Goal: Check status: Check status

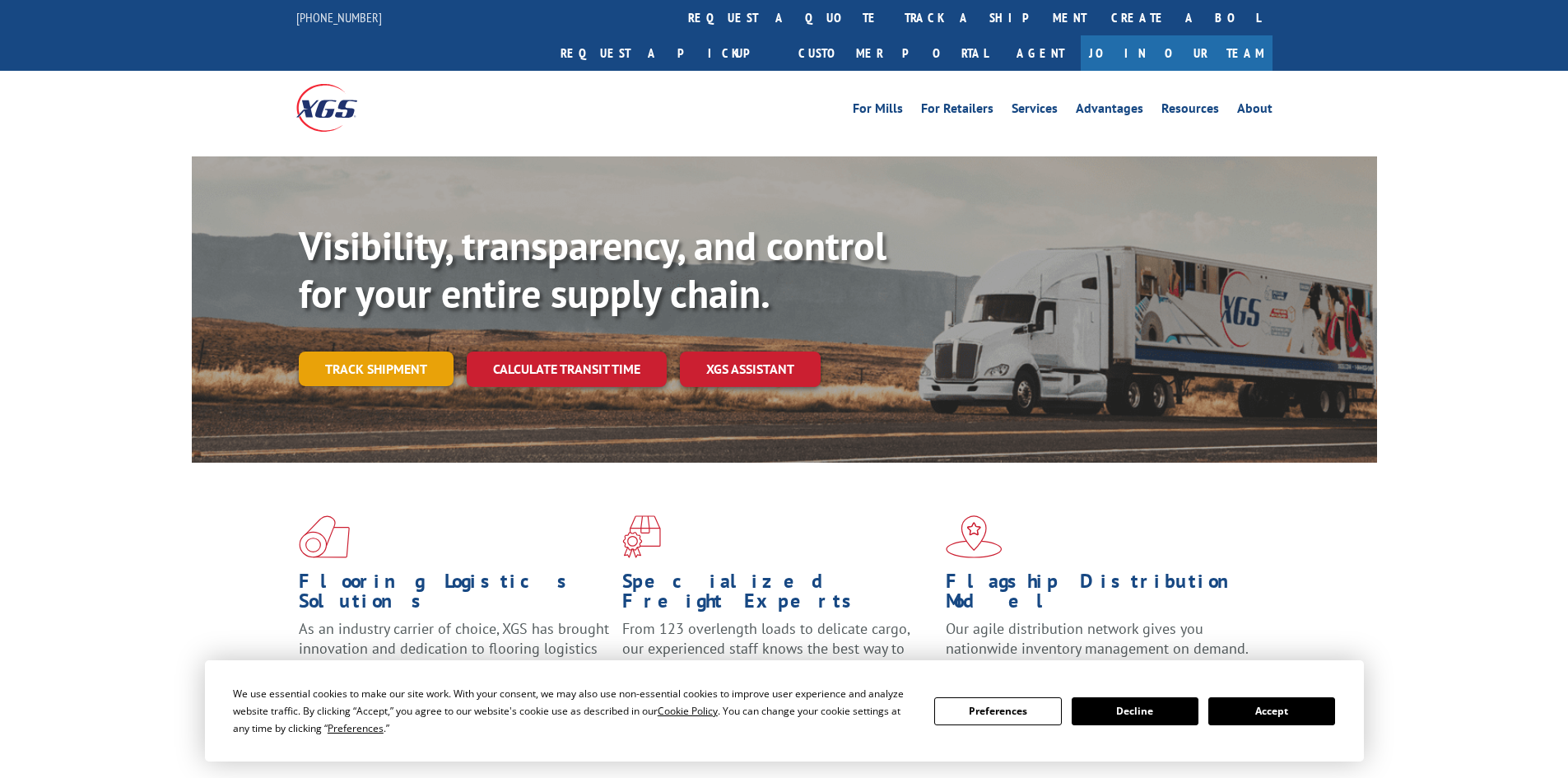
click at [348, 351] on link "Track shipment" at bounding box center [376, 368] width 155 height 34
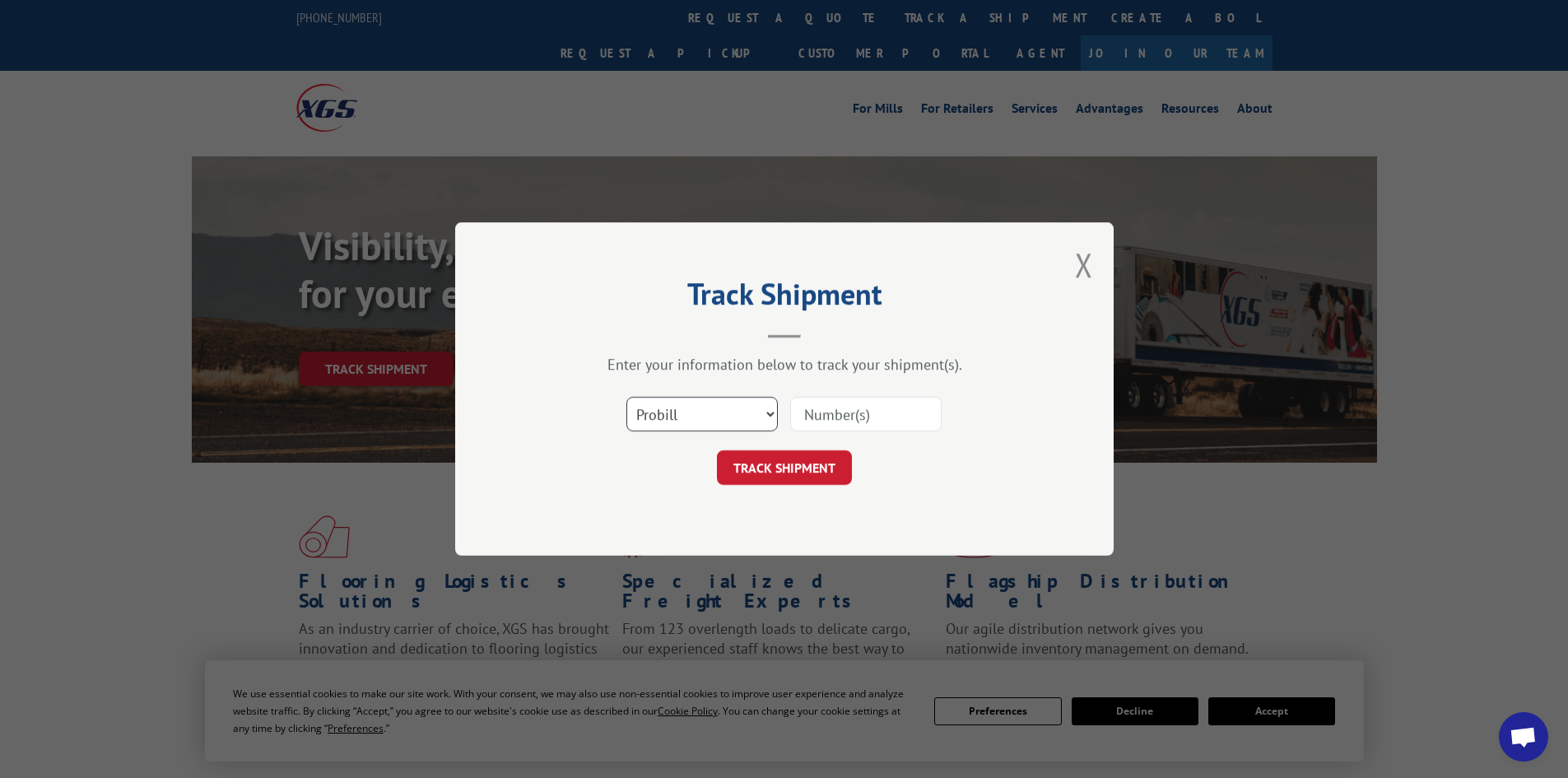
click at [690, 414] on select "Select category... Probill BOL PO" at bounding box center [702, 414] width 151 height 34
select select "po"
click at [626, 397] on select "Select category... Probill BOL PO" at bounding box center [702, 414] width 151 height 34
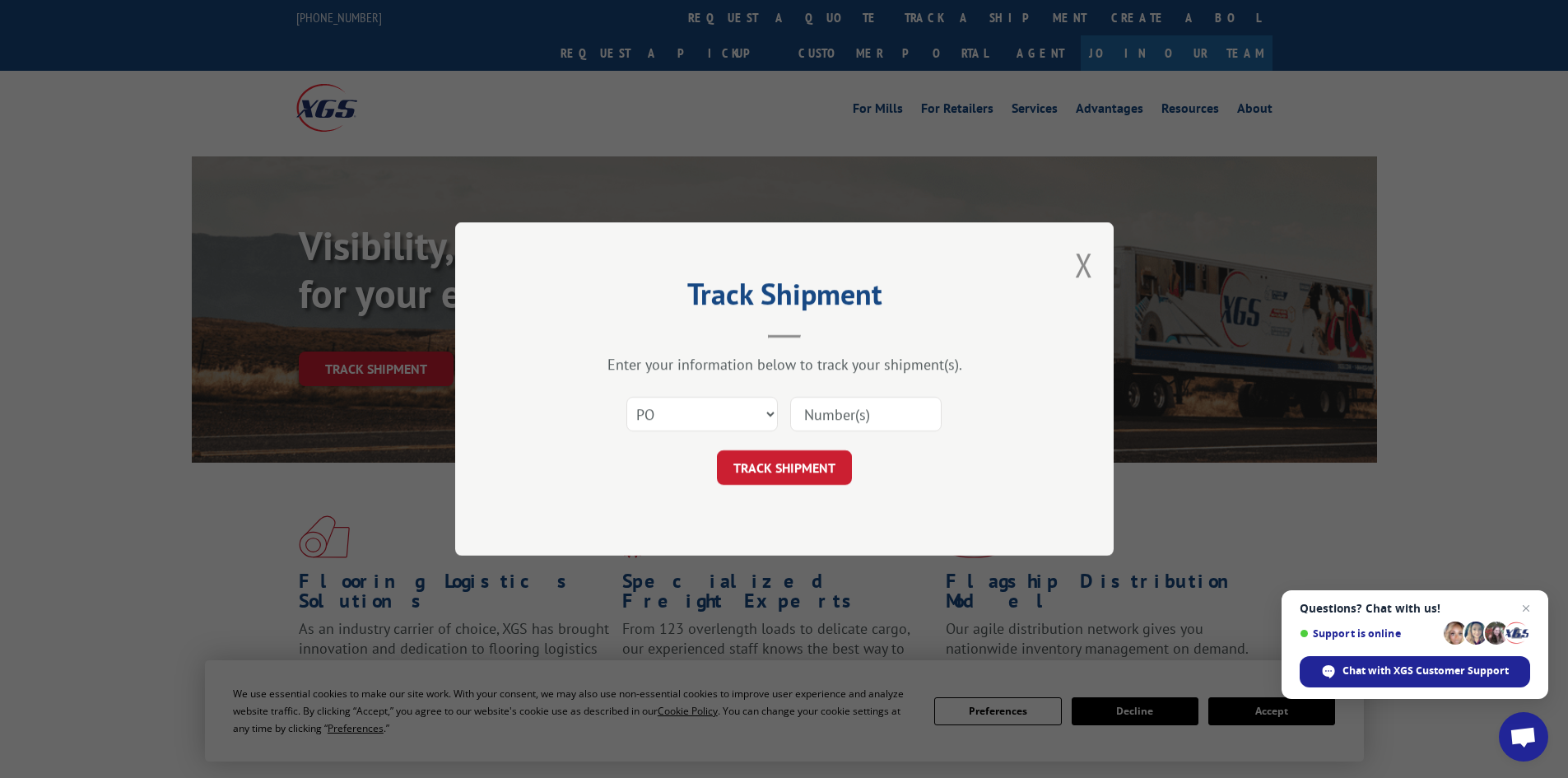
click at [872, 419] on input at bounding box center [866, 414] width 151 height 34
type input "98512599"
click button "TRACK SHIPMENT" at bounding box center [784, 467] width 135 height 34
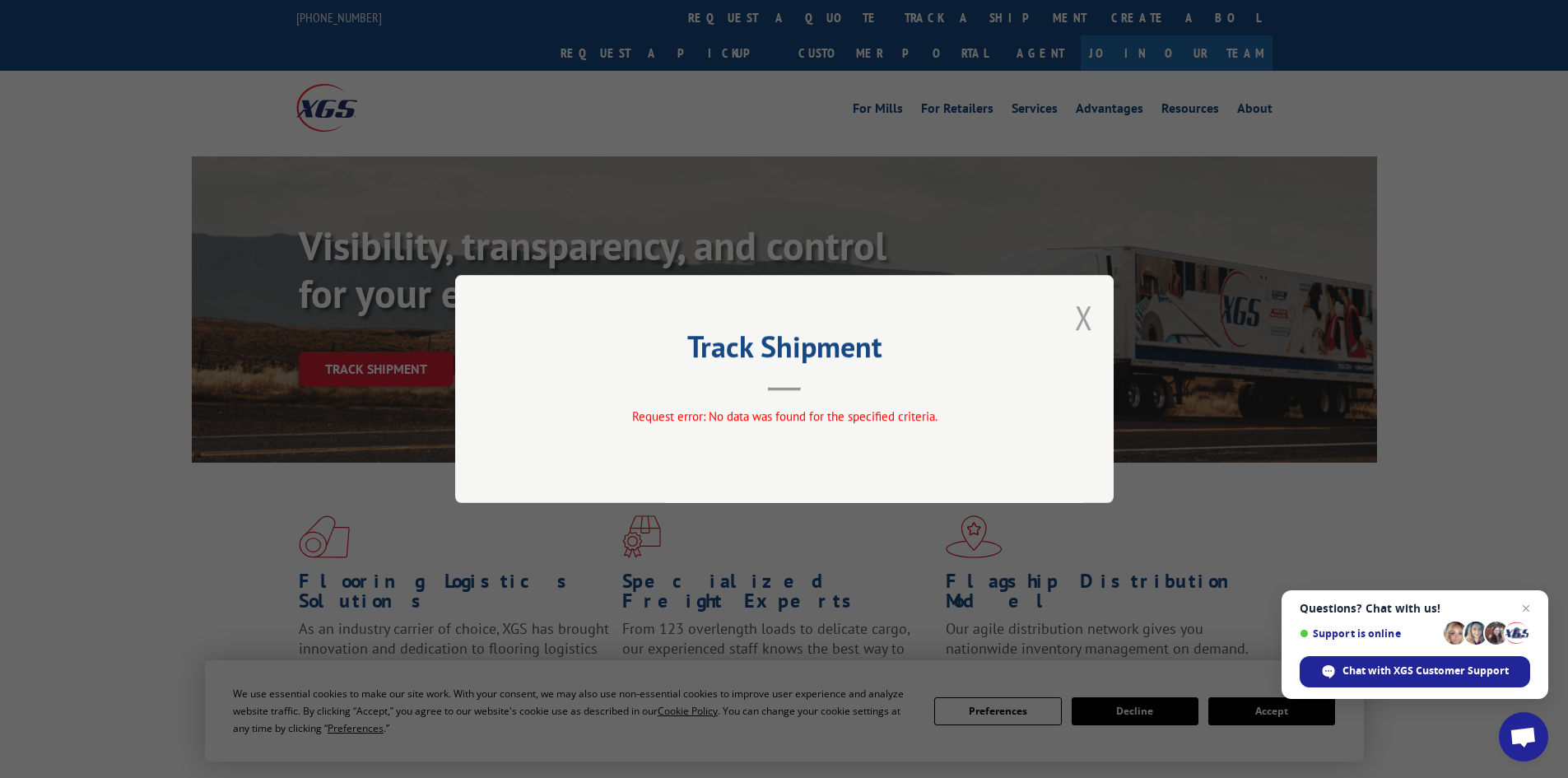
click at [1087, 320] on button "Close modal" at bounding box center [1084, 317] width 18 height 44
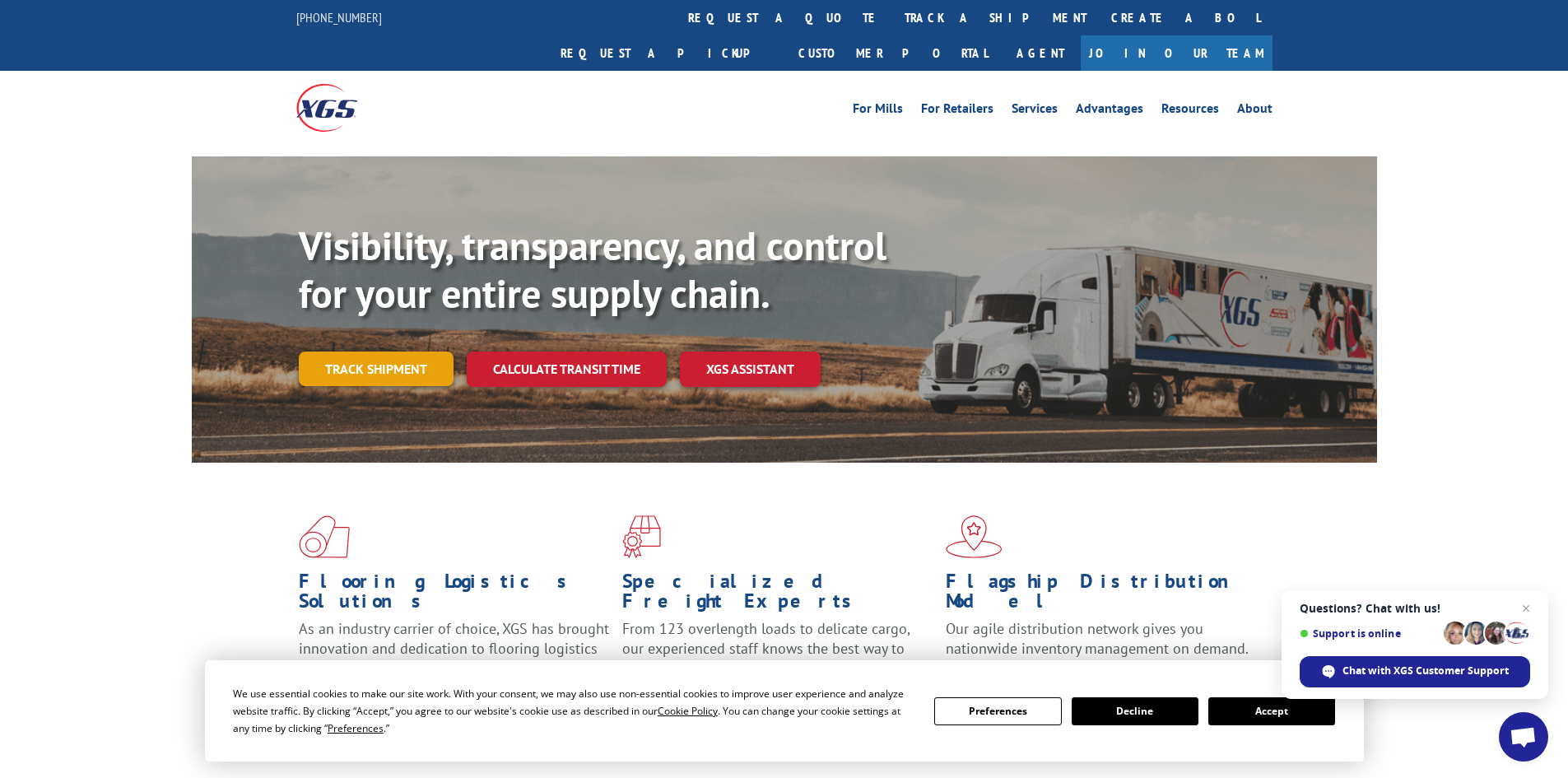
click at [386, 351] on link "Track shipment" at bounding box center [376, 368] width 155 height 34
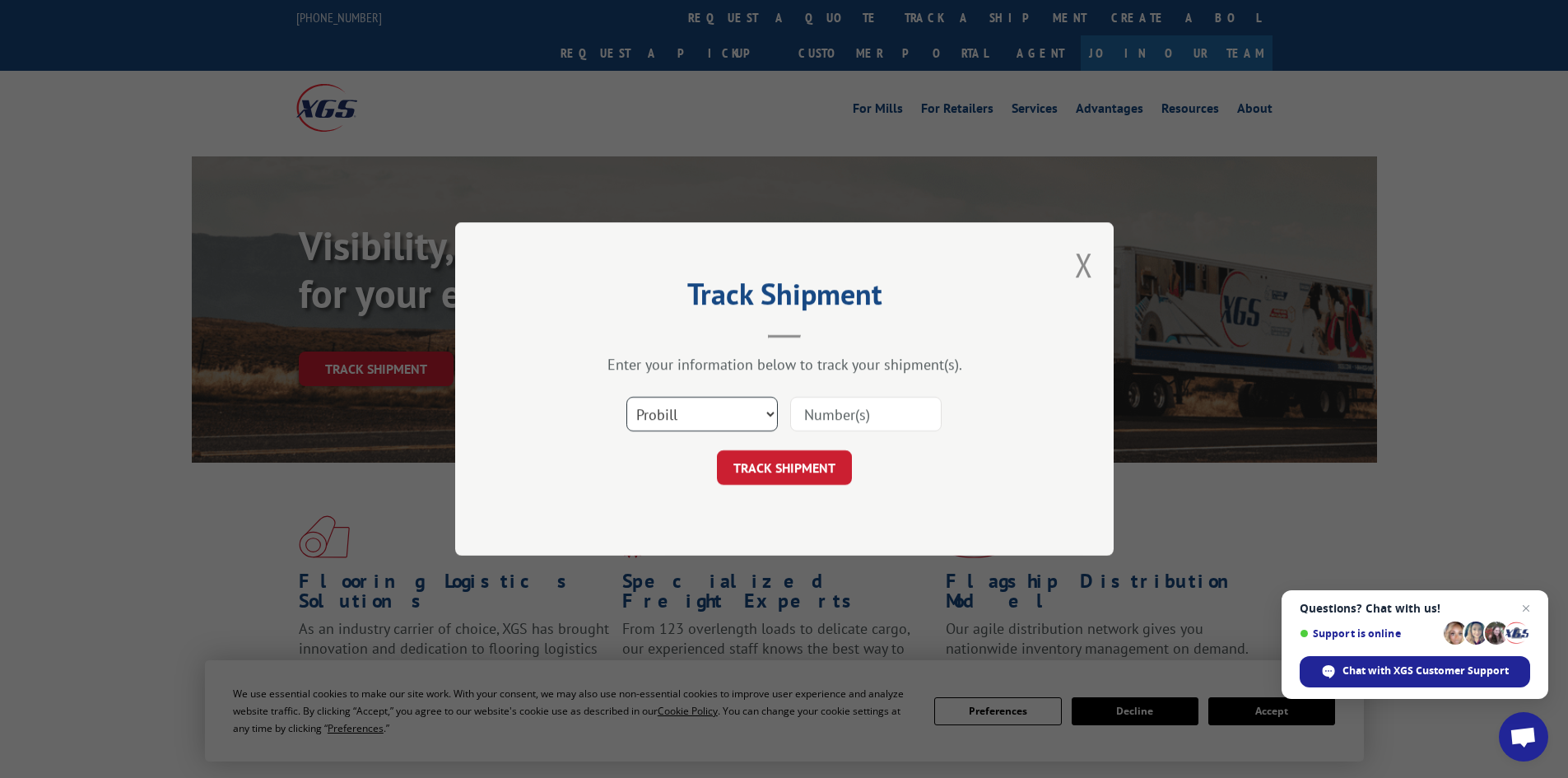
click at [694, 415] on select "Select category... Probill BOL PO" at bounding box center [702, 414] width 151 height 34
select select "po"
click at [626, 397] on select "Select category... Probill BOL PO" at bounding box center [702, 414] width 151 height 34
click at [880, 413] on input at bounding box center [866, 414] width 151 height 34
type input "98512599"
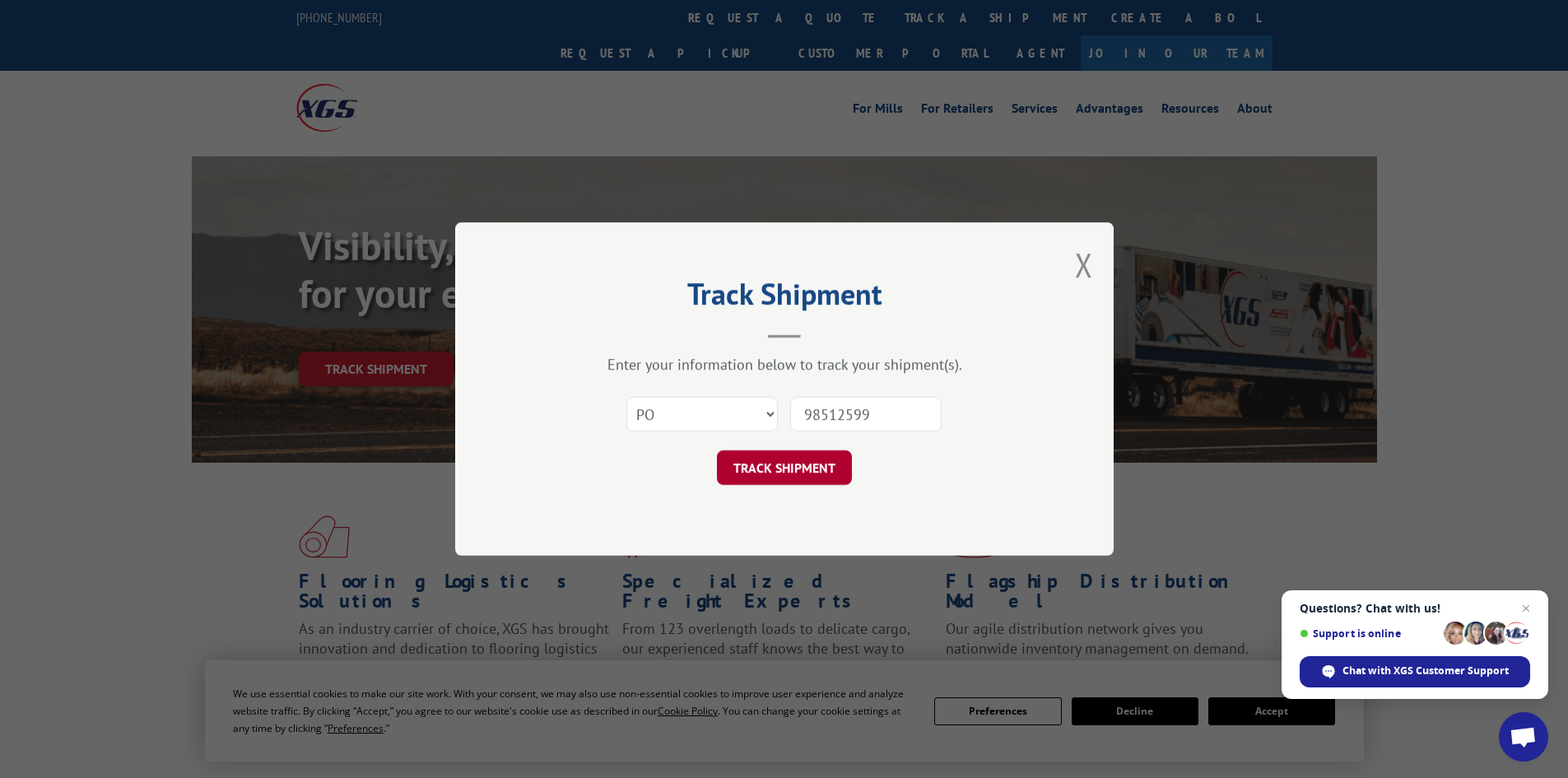
click at [824, 474] on button "TRACK SHIPMENT" at bounding box center [784, 467] width 135 height 34
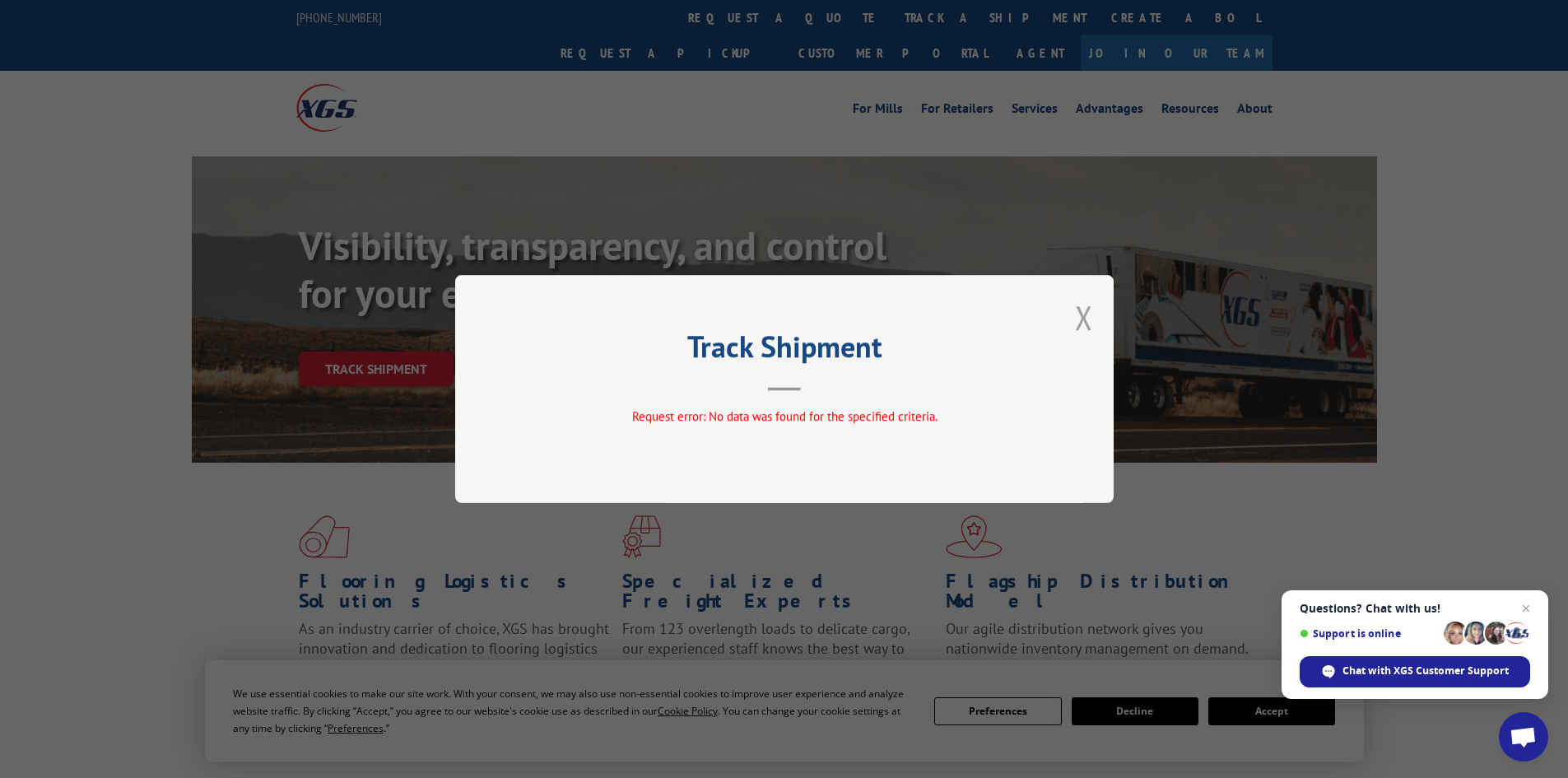
click at [1081, 321] on button "Close modal" at bounding box center [1084, 317] width 18 height 44
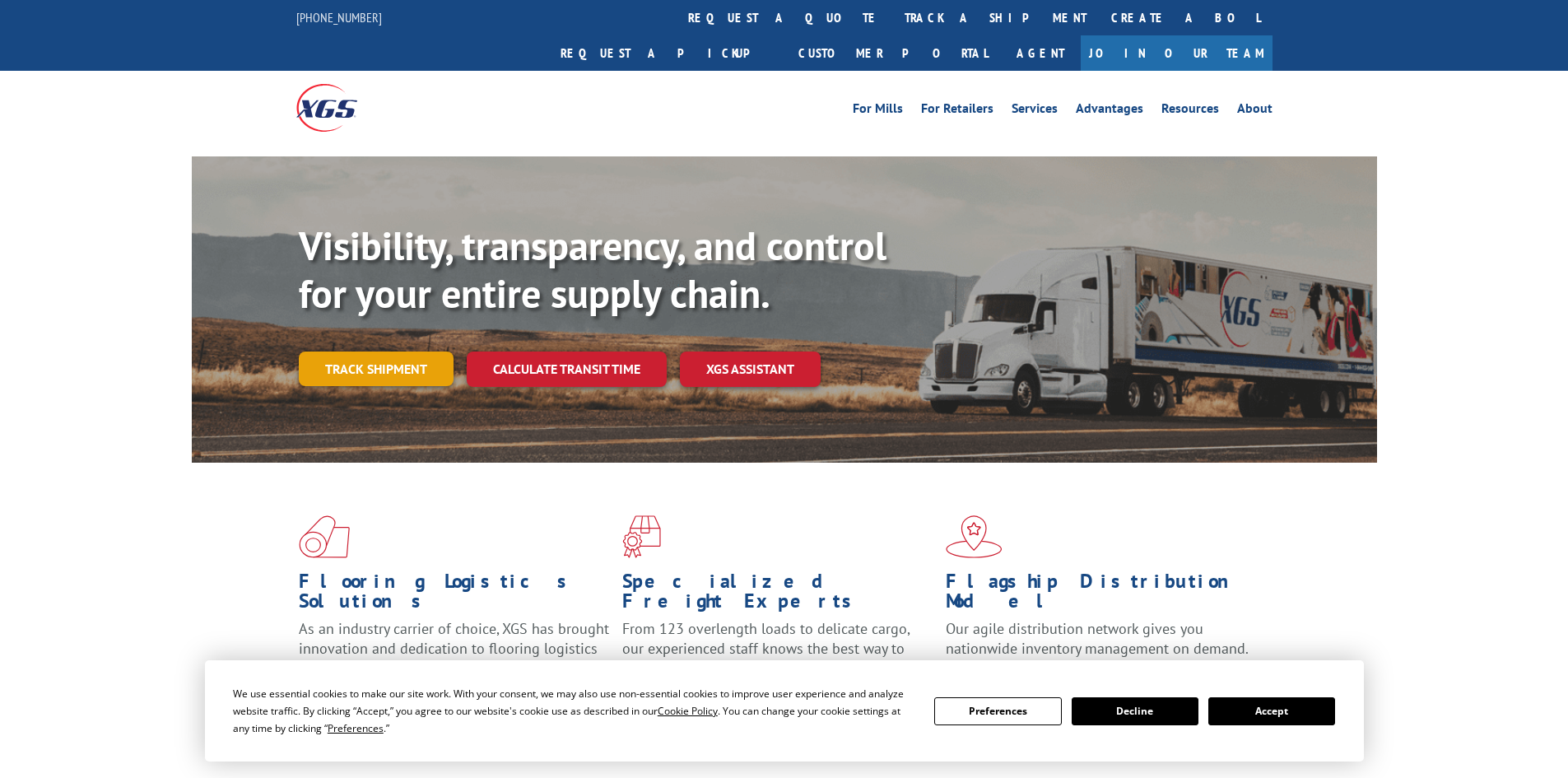
click at [387, 351] on link "Track shipment" at bounding box center [376, 368] width 155 height 34
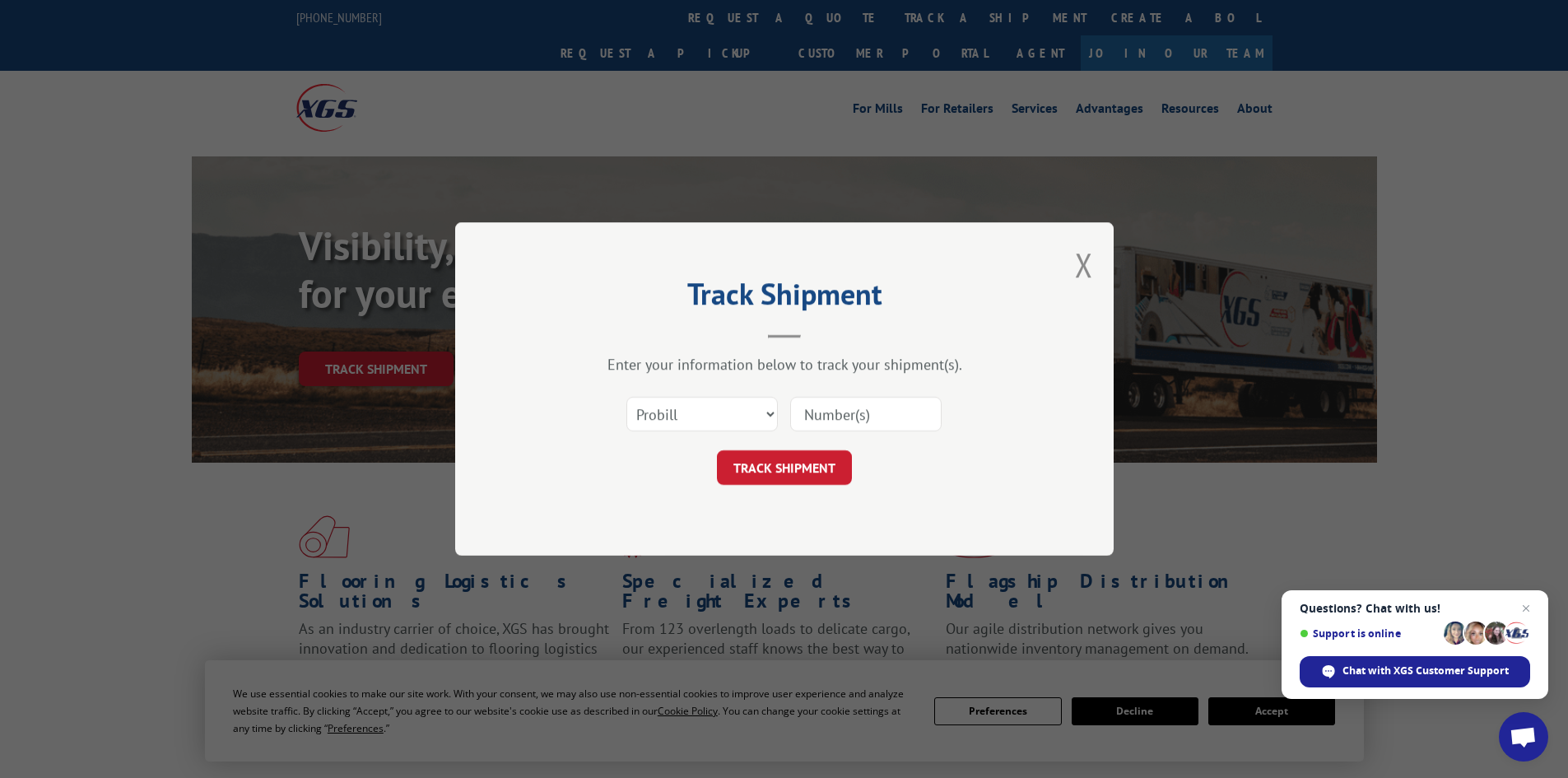
click at [748, 395] on div "Select category... Probill BOL PO" at bounding box center [702, 414] width 150 height 38
click at [723, 419] on select "Select category... Probill BOL PO" at bounding box center [702, 414] width 151 height 34
select select "po"
click at [626, 397] on select "Select category... Probill BOL PO" at bounding box center [702, 414] width 151 height 34
click at [857, 419] on input at bounding box center [866, 414] width 151 height 34
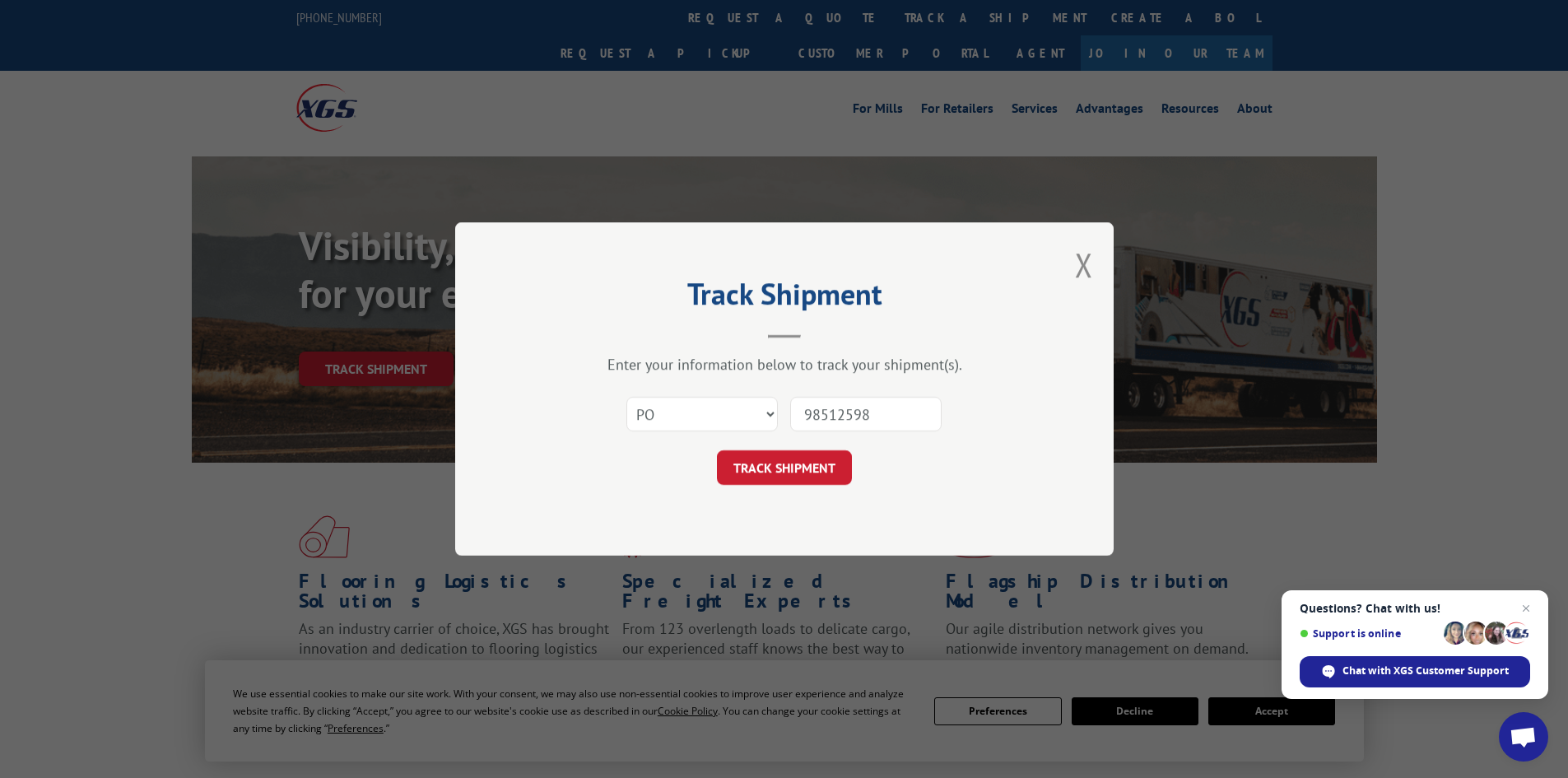
type input "98512598"
click at [717, 450] on button "TRACK SHIPMENT" at bounding box center [784, 467] width 135 height 34
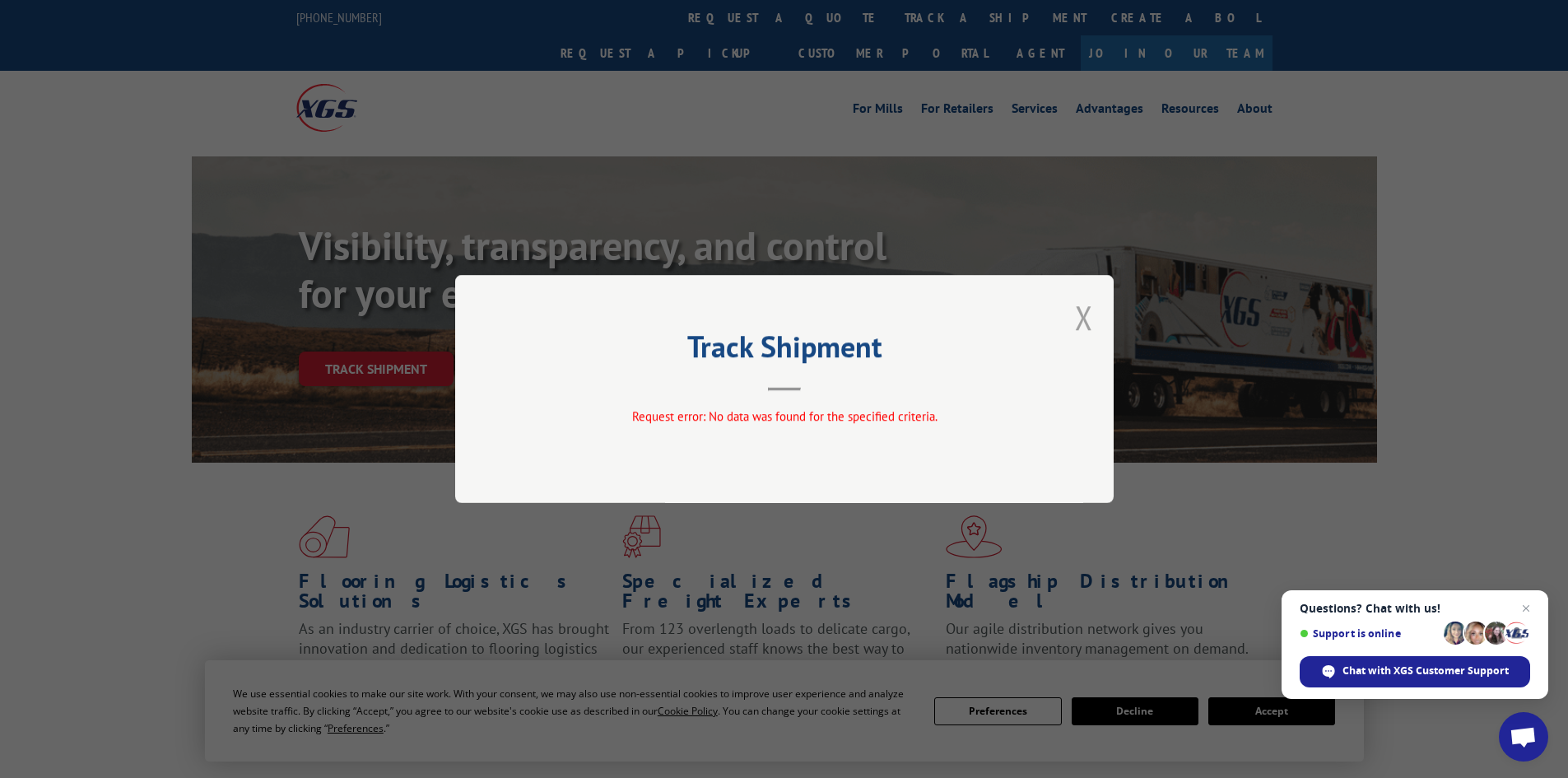
click at [1077, 316] on button "Close modal" at bounding box center [1084, 317] width 18 height 44
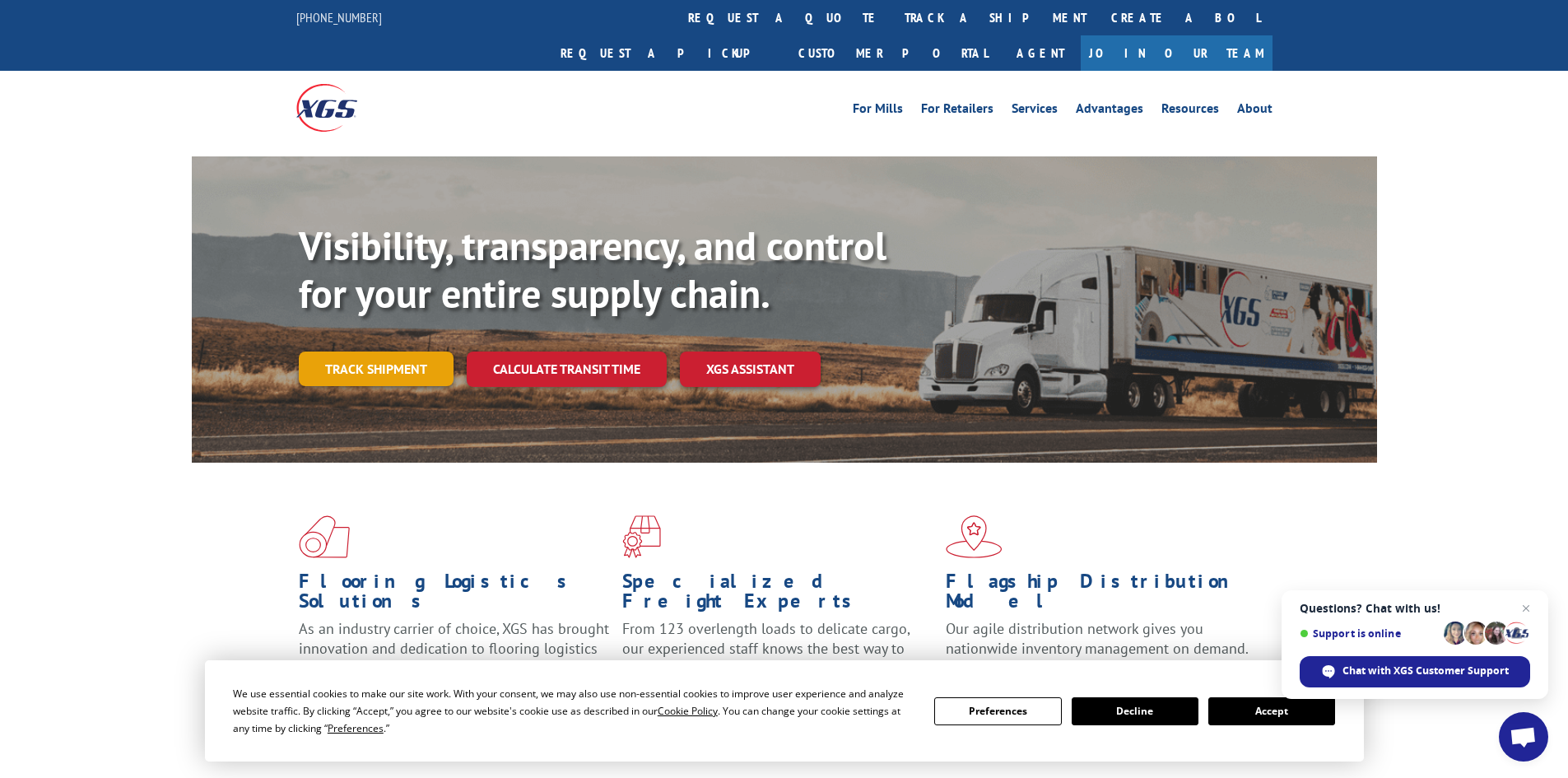
click at [349, 351] on link "Track shipment" at bounding box center [376, 368] width 155 height 34
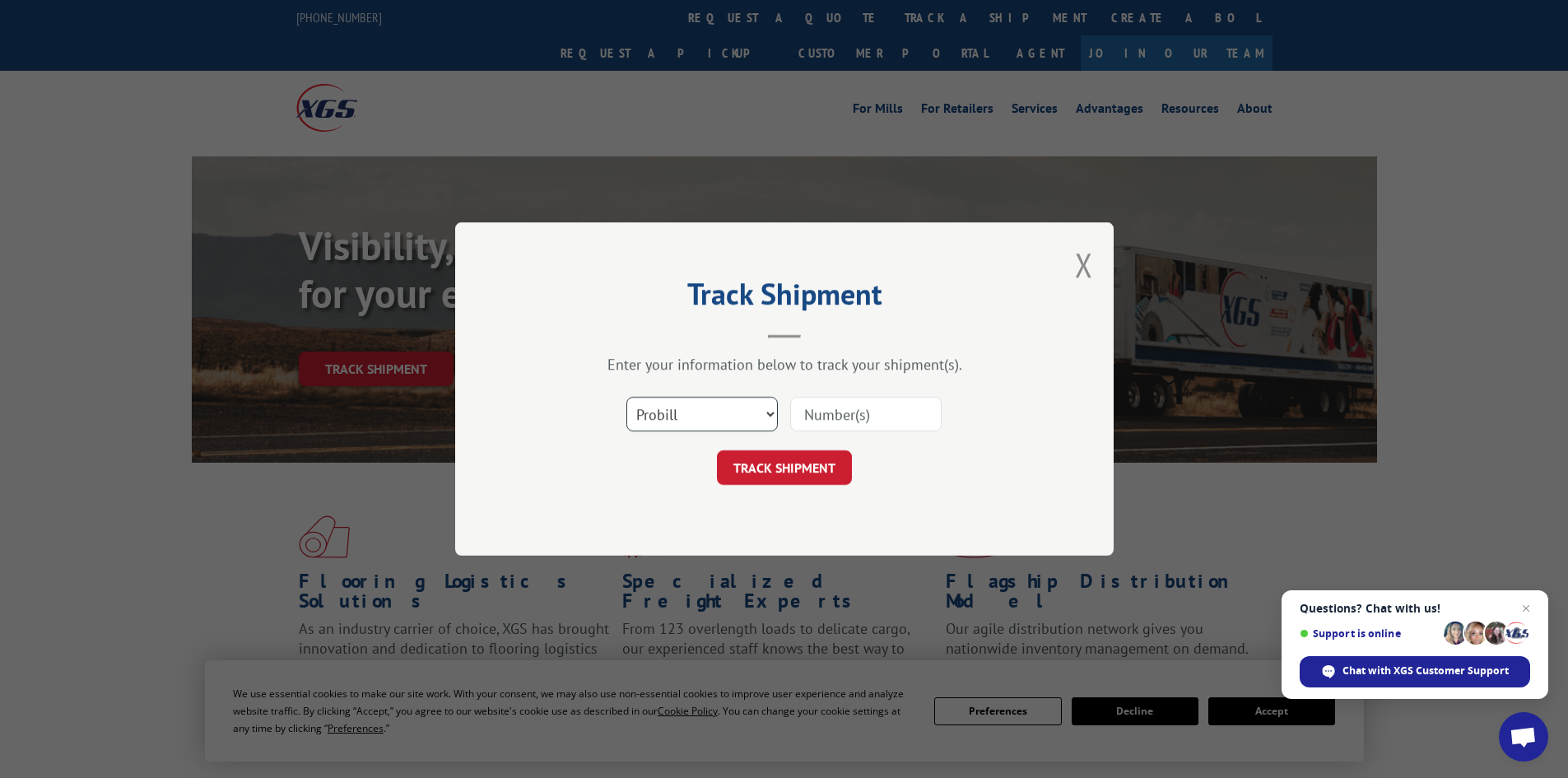
click at [706, 411] on select "Select category... Probill BOL PO" at bounding box center [702, 414] width 151 height 34
select select "po"
click at [626, 397] on select "Select category... Probill BOL PO" at bounding box center [702, 414] width 151 height 34
click at [864, 414] on input at bounding box center [866, 414] width 151 height 34
type input "98512098"
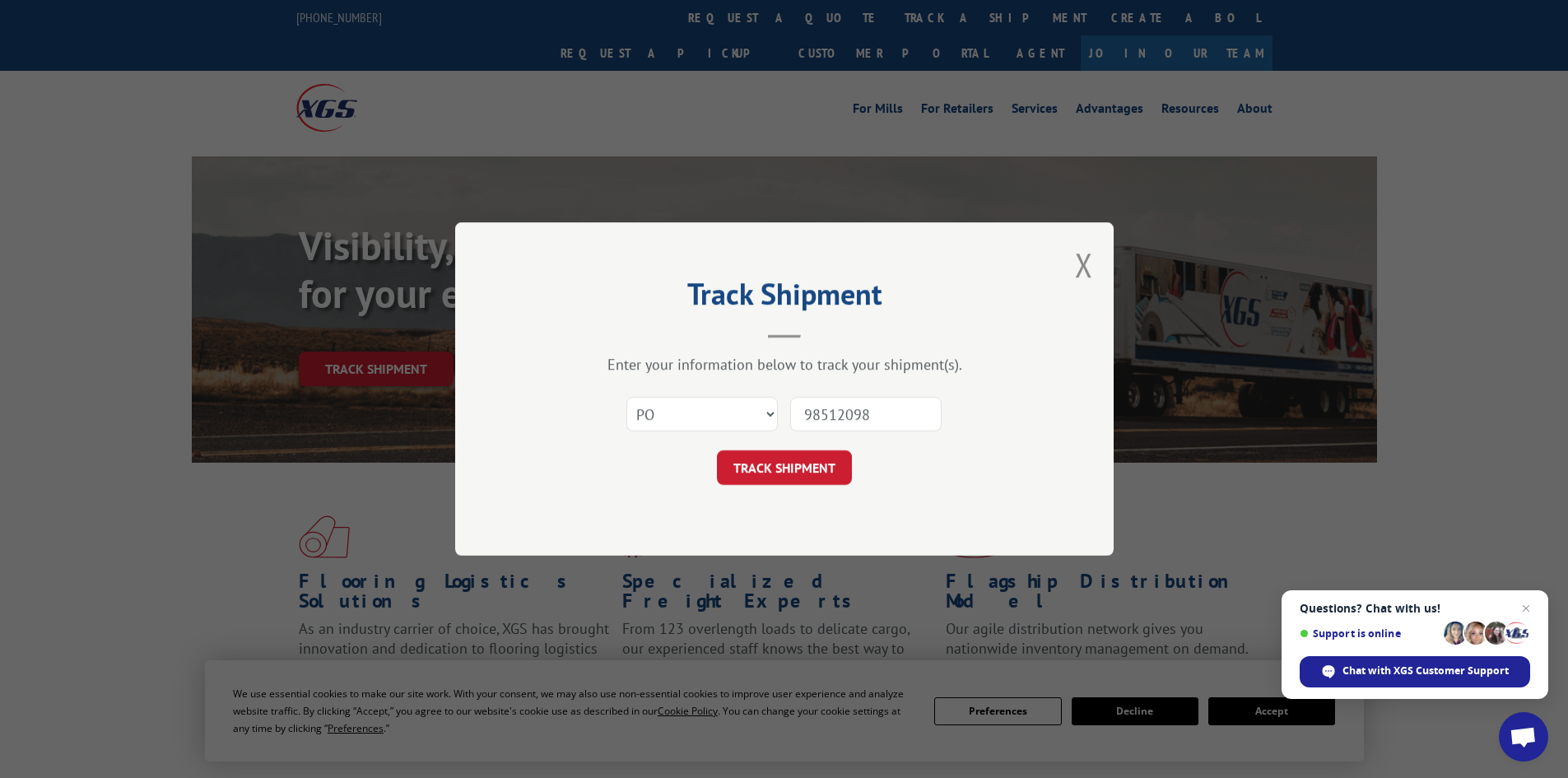
click at [717, 450] on button "TRACK SHIPMENT" at bounding box center [784, 467] width 135 height 34
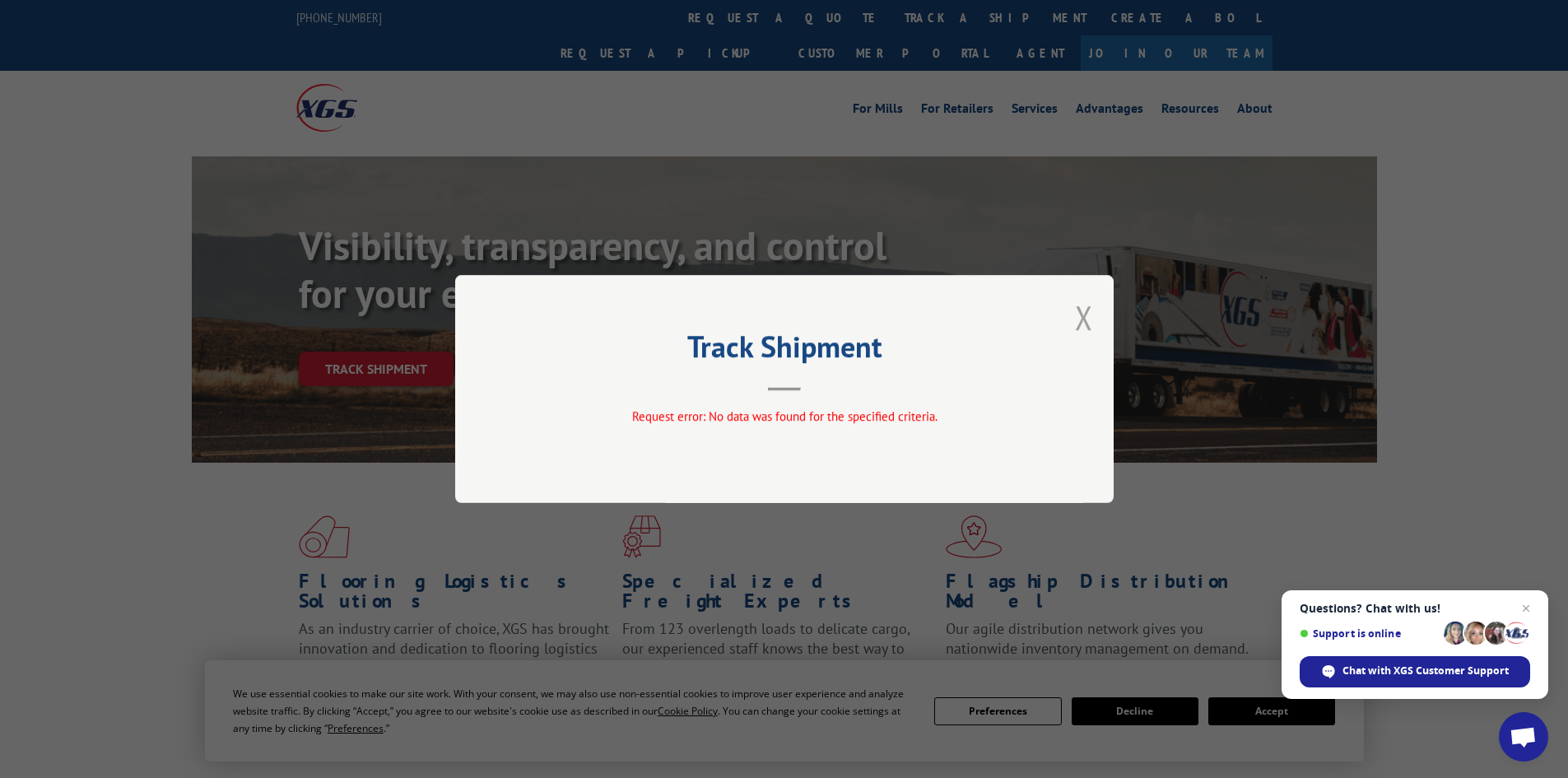
click at [1084, 323] on button "Close modal" at bounding box center [1084, 317] width 18 height 44
